Goal: Task Accomplishment & Management: Complete application form

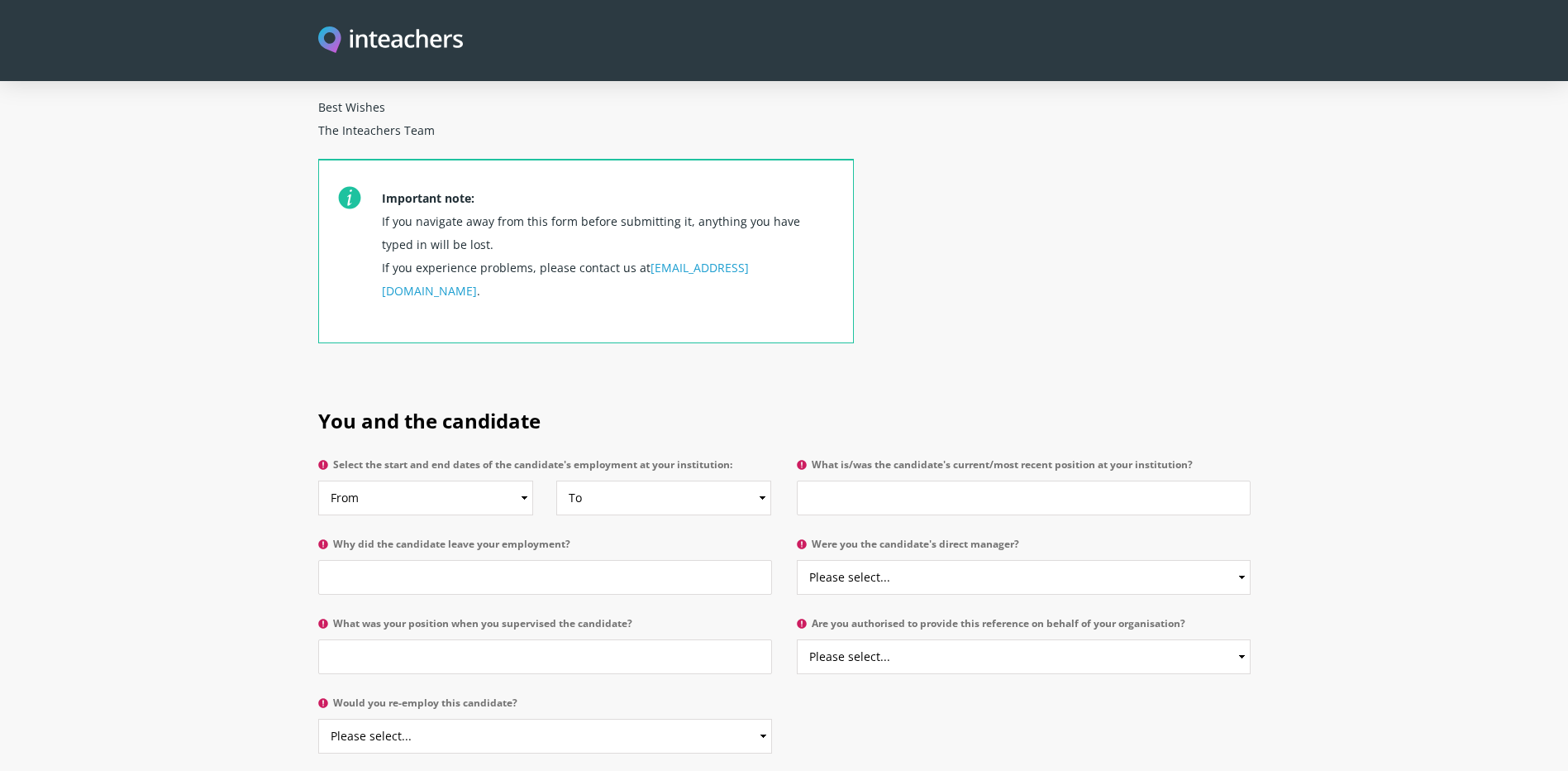
scroll to position [579, 0]
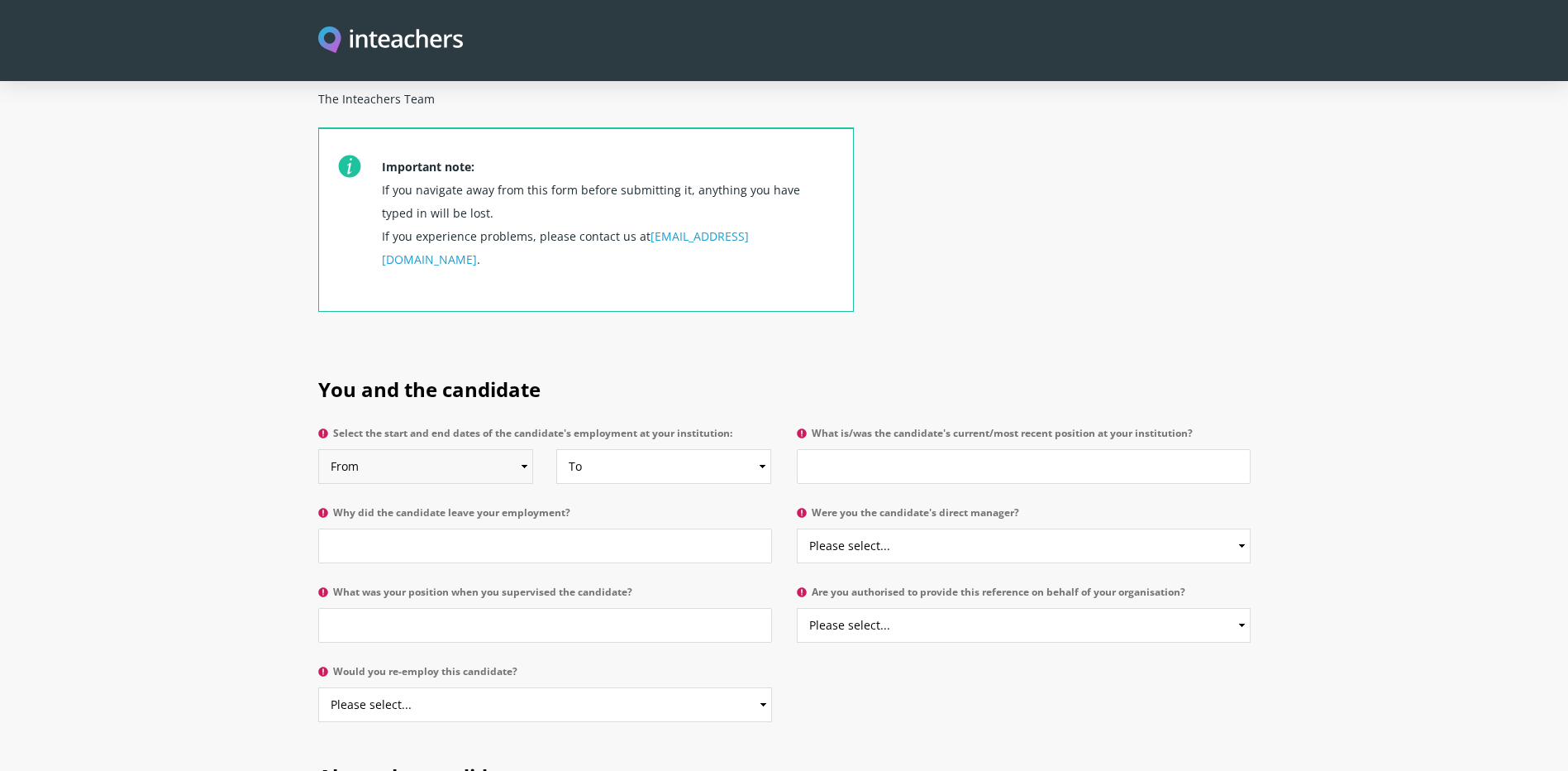
click at [468, 449] on select "From 2025 2024 2023 2022 2021 2020 2019 2018 2017 2016 2015 2014 2013 2012 2011…" at bounding box center [426, 466] width 216 height 35
select select "2011"
click at [318, 449] on select "From 2025 2024 2023 2022 2021 2020 2019 2018 2017 2016 2015 2014 2013 2012 2011…" at bounding box center [426, 466] width 216 height 35
click at [516, 449] on select "From 2025 2024 2023 2022 2021 2020 2019 2018 2017 2016 2015 2014 2013 2012 2011…" at bounding box center [426, 466] width 216 height 35
click at [318, 449] on select "From 2025 2024 2023 2022 2021 2020 2019 2018 2017 2016 2015 2014 2013 2012 2011…" at bounding box center [426, 466] width 216 height 35
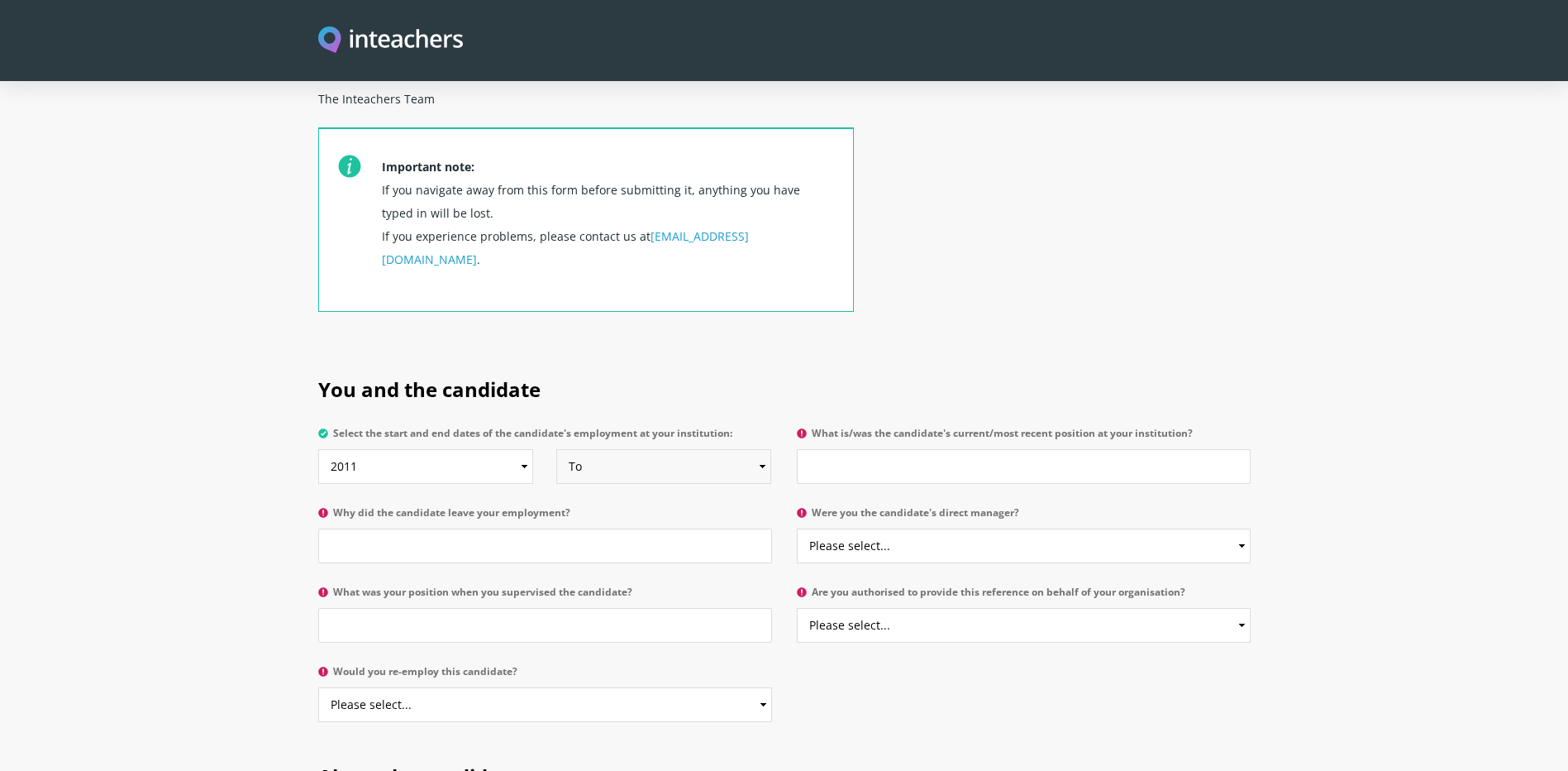
click at [609, 449] on select "To Currently 2025 2024 2023 2022 2021 2020 2019 2018 2017 2016 2015 2014 2013 2…" at bounding box center [665, 466] width 216 height 35
select select "2025"
click at [557, 449] on select "To Currently 2025 2024 2023 2022 2021 2020 2019 2018 2017 2016 2015 2014 2013 2…" at bounding box center [665, 466] width 216 height 35
click at [849, 449] on input "What is/was the candidate's current/most recent position at your institution?" at bounding box center [1023, 466] width 454 height 35
type input "Electronic Rostering System Administrator"
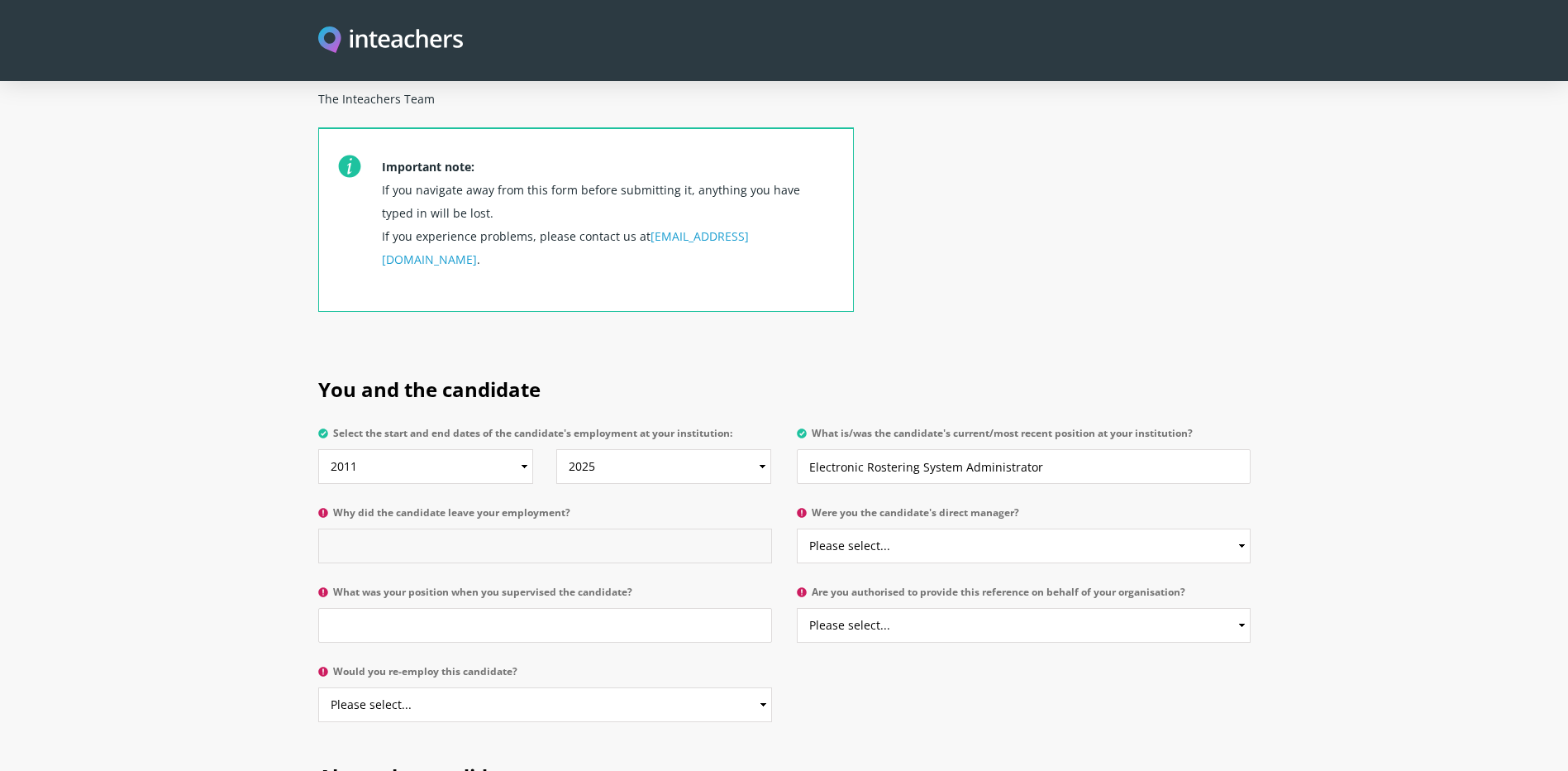
click at [441, 528] on input "Why did the candidate leave your employment?" at bounding box center [544, 545] width 454 height 35
click at [898, 528] on select "Please select... Yes No" at bounding box center [1023, 545] width 454 height 35
select select "No"
click at [797, 528] on select "Please select... Yes No" at bounding box center [1023, 545] width 454 height 35
click at [504, 528] on input "Why did the candidate leave your employment?" at bounding box center [544, 545] width 454 height 35
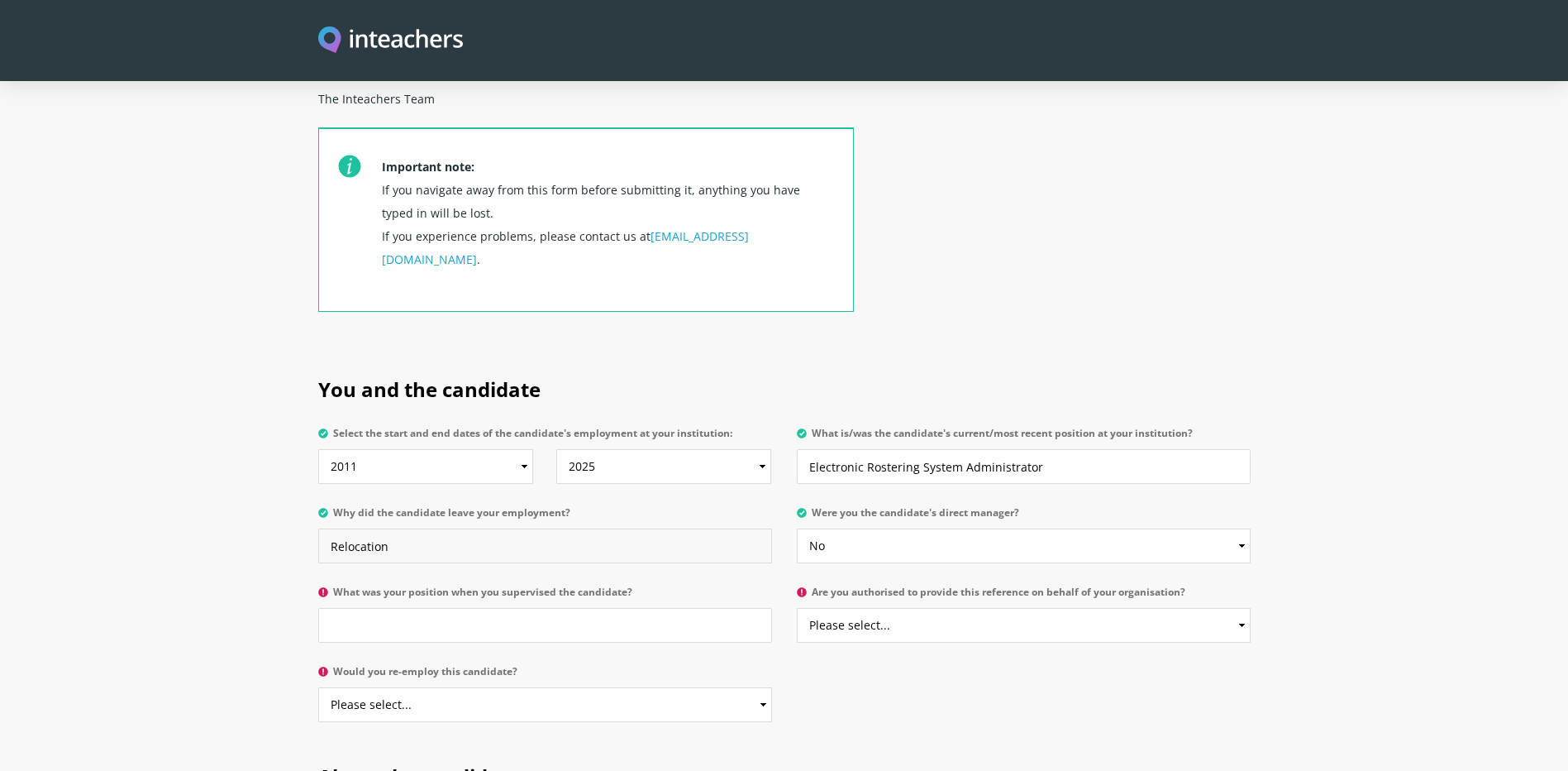
type input "Relocation"
click at [522, 608] on input "What was your position when you supervised the candidate?" at bounding box center [544, 625] width 454 height 35
click at [901, 608] on select "Please select... Yes No" at bounding box center [1023, 625] width 454 height 35
select select "Yes"
click at [797, 608] on select "Please select... Yes No" at bounding box center [1023, 625] width 454 height 35
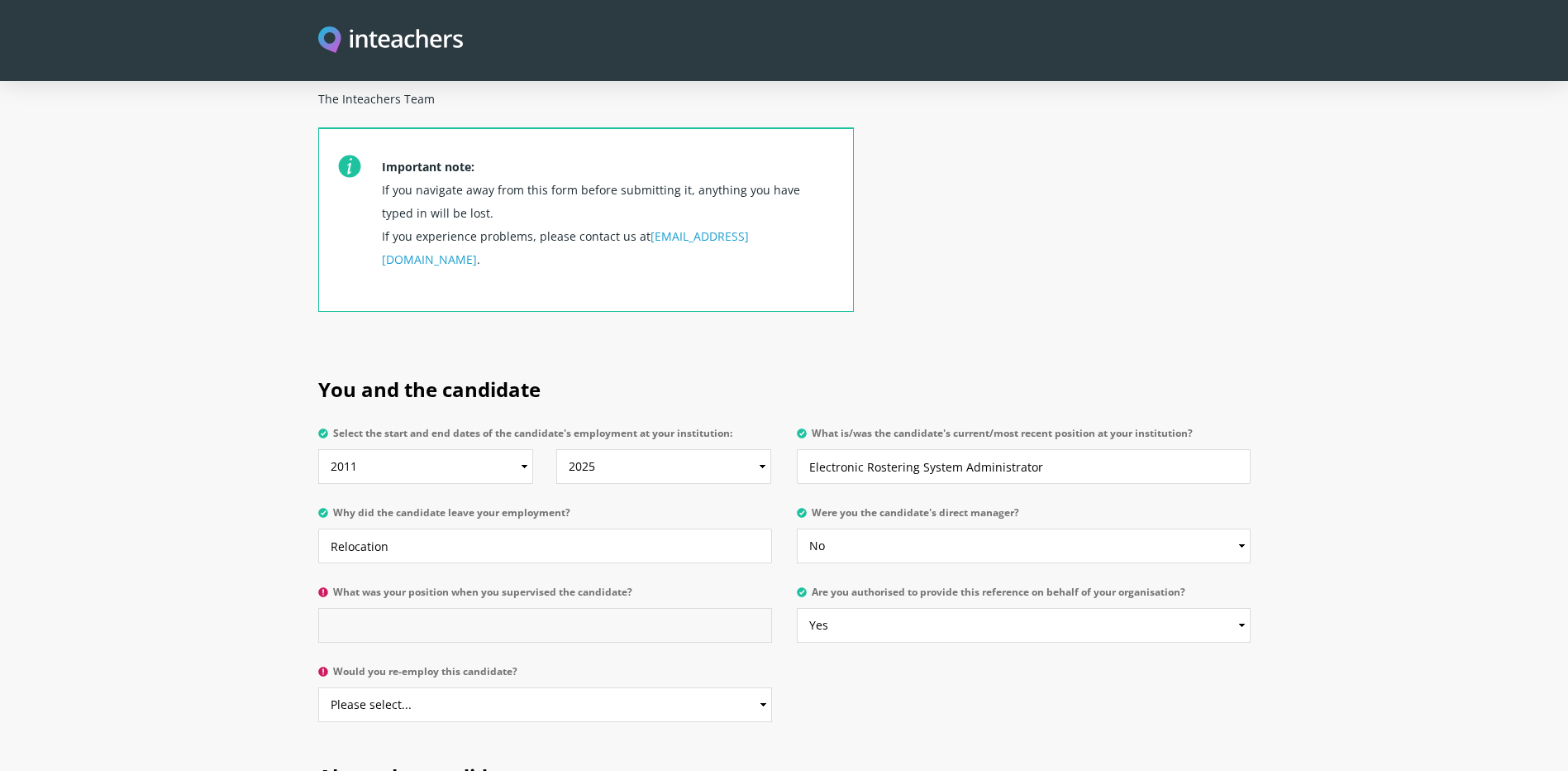
click at [530, 608] on input "What was your position when you supervised the candidate?" at bounding box center [544, 625] width 454 height 35
type input "Electronic Rostering Technical Manager"
click at [536, 687] on select "Please select... Yes No" at bounding box center [544, 705] width 454 height 35
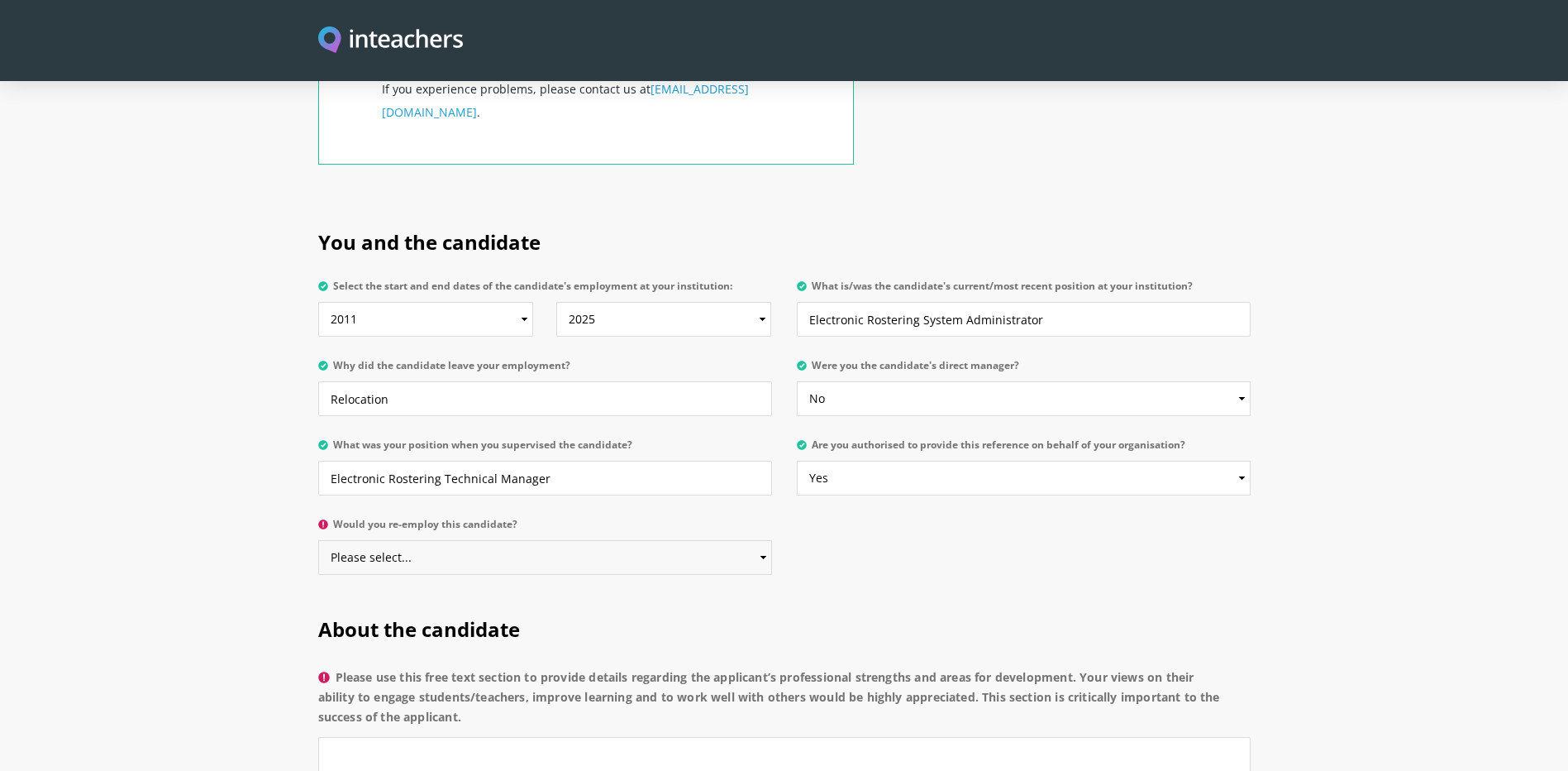
scroll to position [744, 0]
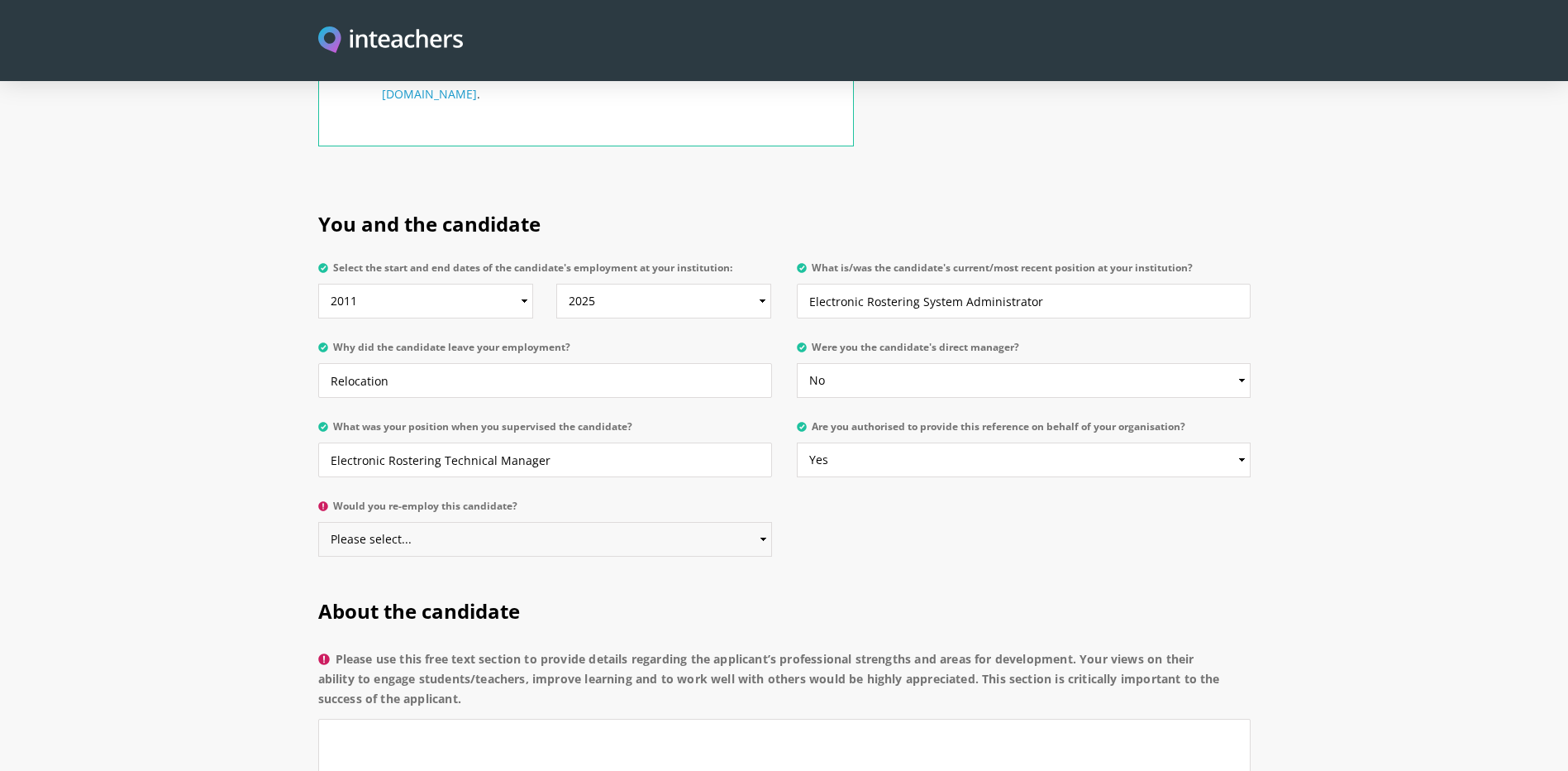
click at [520, 521] on select "Please select... Yes No" at bounding box center [544, 539] width 454 height 35
select select "Yes"
click at [318, 521] on select "Please select... Yes No" at bounding box center [544, 539] width 454 height 35
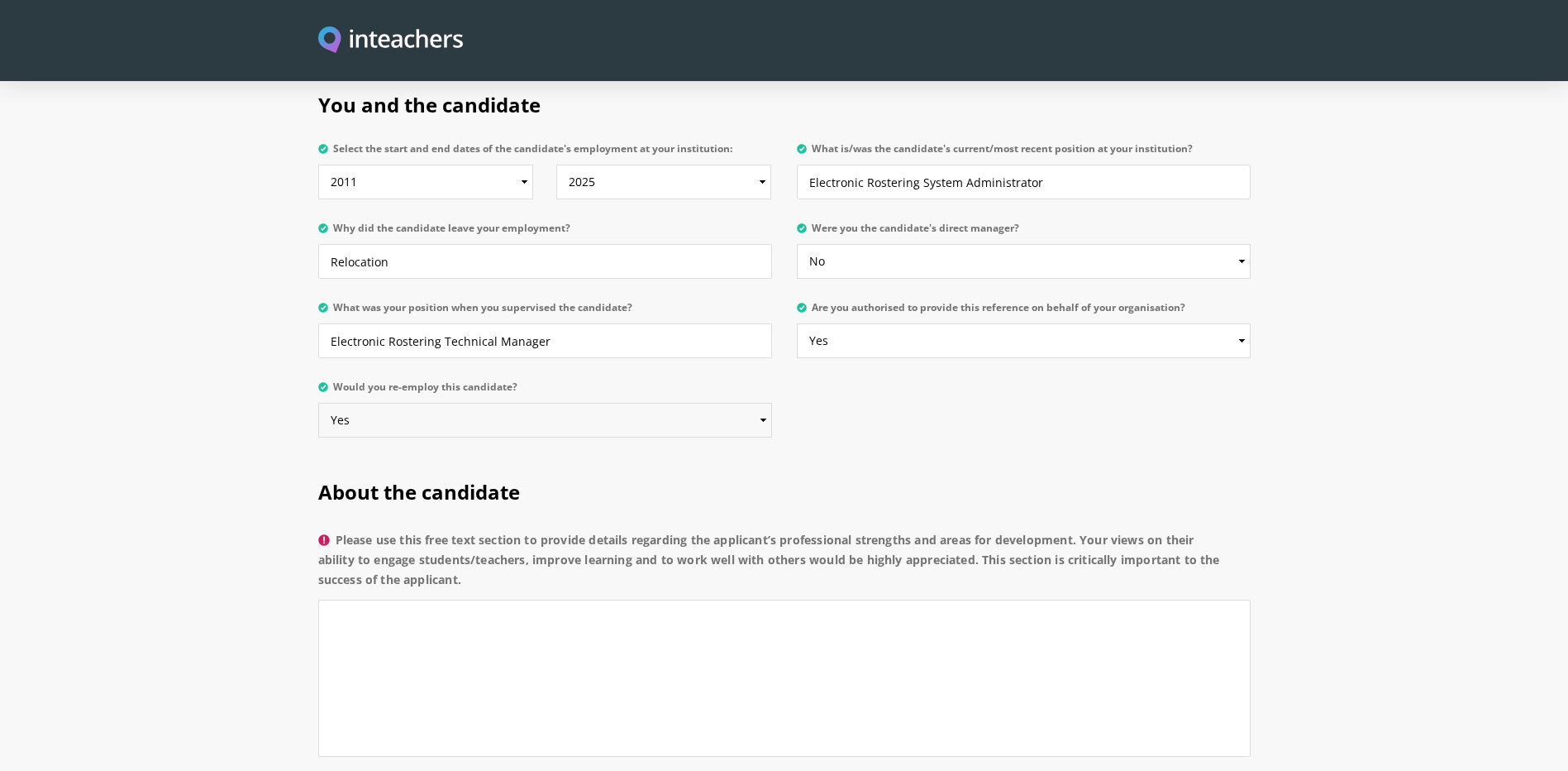
scroll to position [827, 0]
